Goal: Check status: Check status

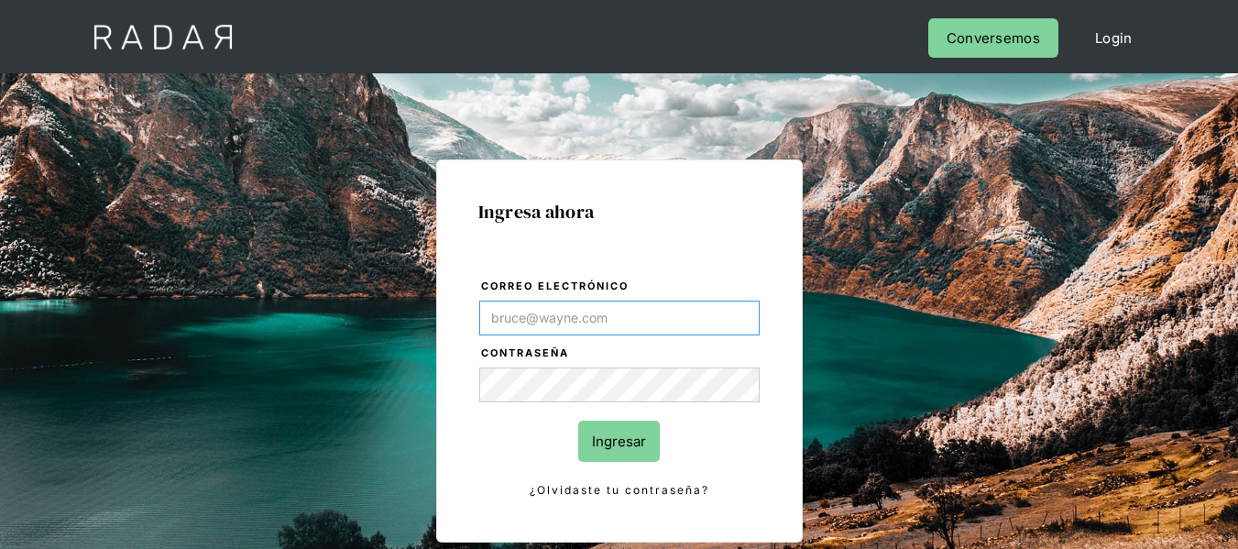
click at [622, 308] on input "Correo electrónico" at bounding box center [619, 318] width 281 height 35
paste input "[PERSON_NAME][EMAIL_ADDRESS][DOMAIN_NAME]"
type input "[PERSON_NAME][EMAIL_ADDRESS][DOMAIN_NAME]"
click at [620, 436] on input "Ingresar" at bounding box center [619, 441] width 82 height 41
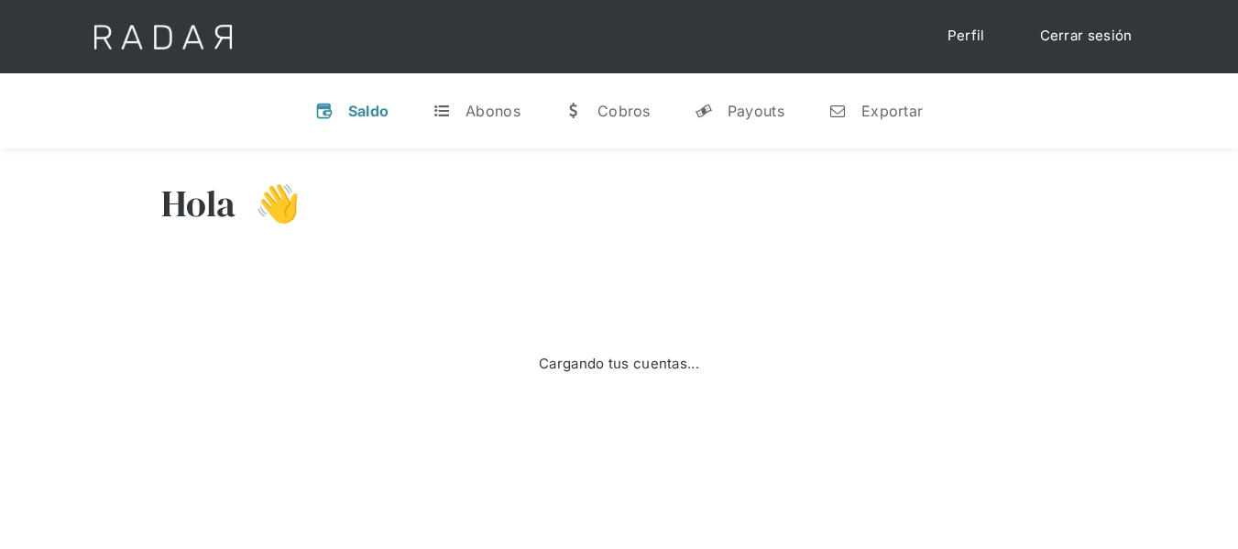
click at [574, 265] on div "Hola 👋" at bounding box center [619, 217] width 917 height 110
click at [523, 305] on div "Cargando tus cuentas..." at bounding box center [619, 363] width 917 height 183
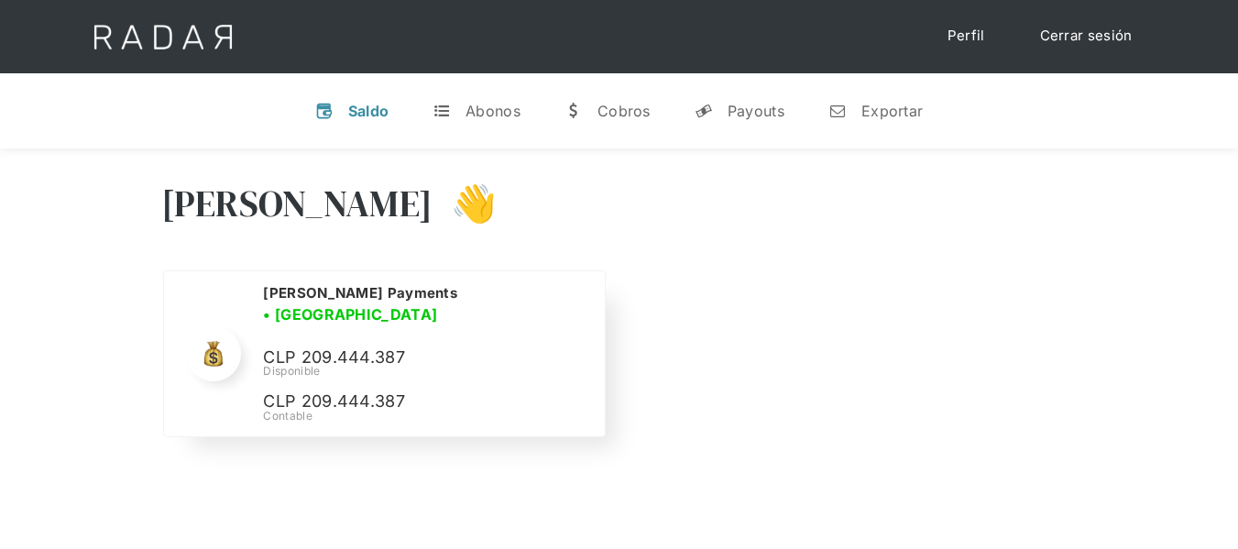
click at [379, 326] on div "Monnet Payments • Conectada • Desconectada CLP 209.444.387 Disponible CLP 209.4…" at bounding box center [422, 354] width 319 height 142
click at [366, 345] on p "CLP 209.444.387" at bounding box center [400, 358] width 275 height 27
copy p "209.444.387"
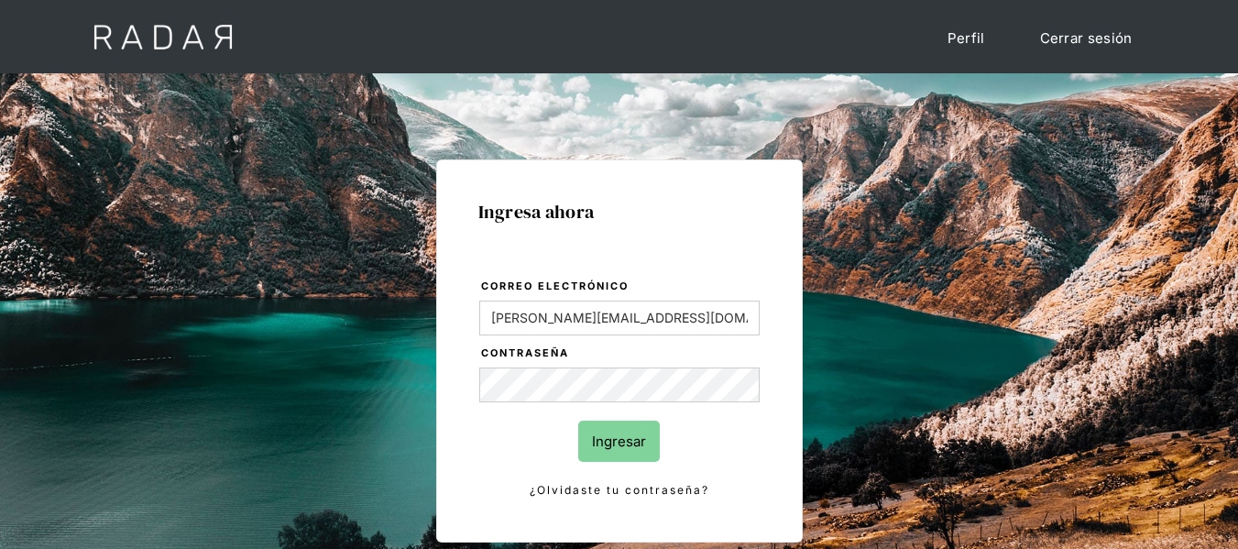
click at [613, 439] on input "Ingresar" at bounding box center [619, 441] width 82 height 41
